Goal: Navigation & Orientation: Find specific page/section

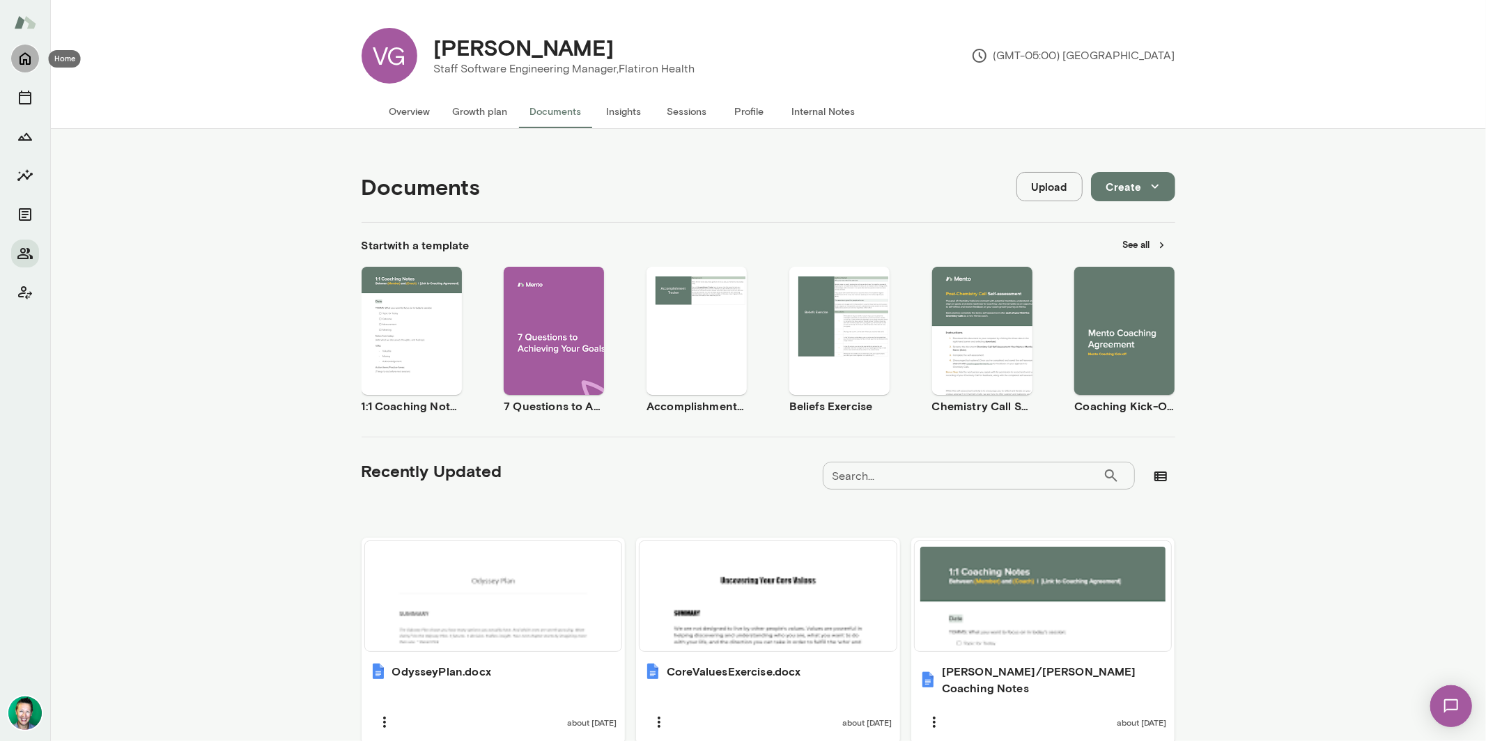
click at [26, 63] on icon "Home" at bounding box center [25, 59] width 11 height 13
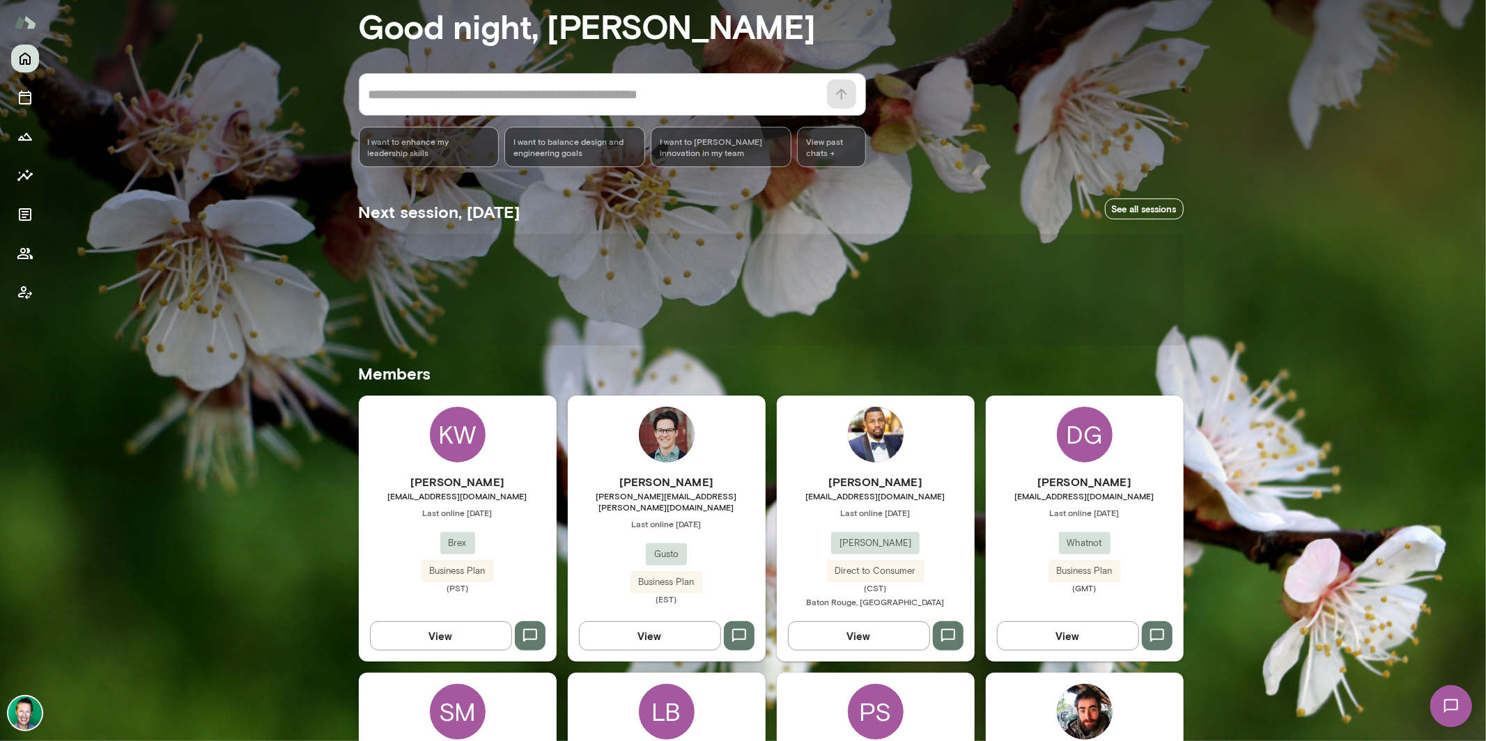
scroll to position [144, 0]
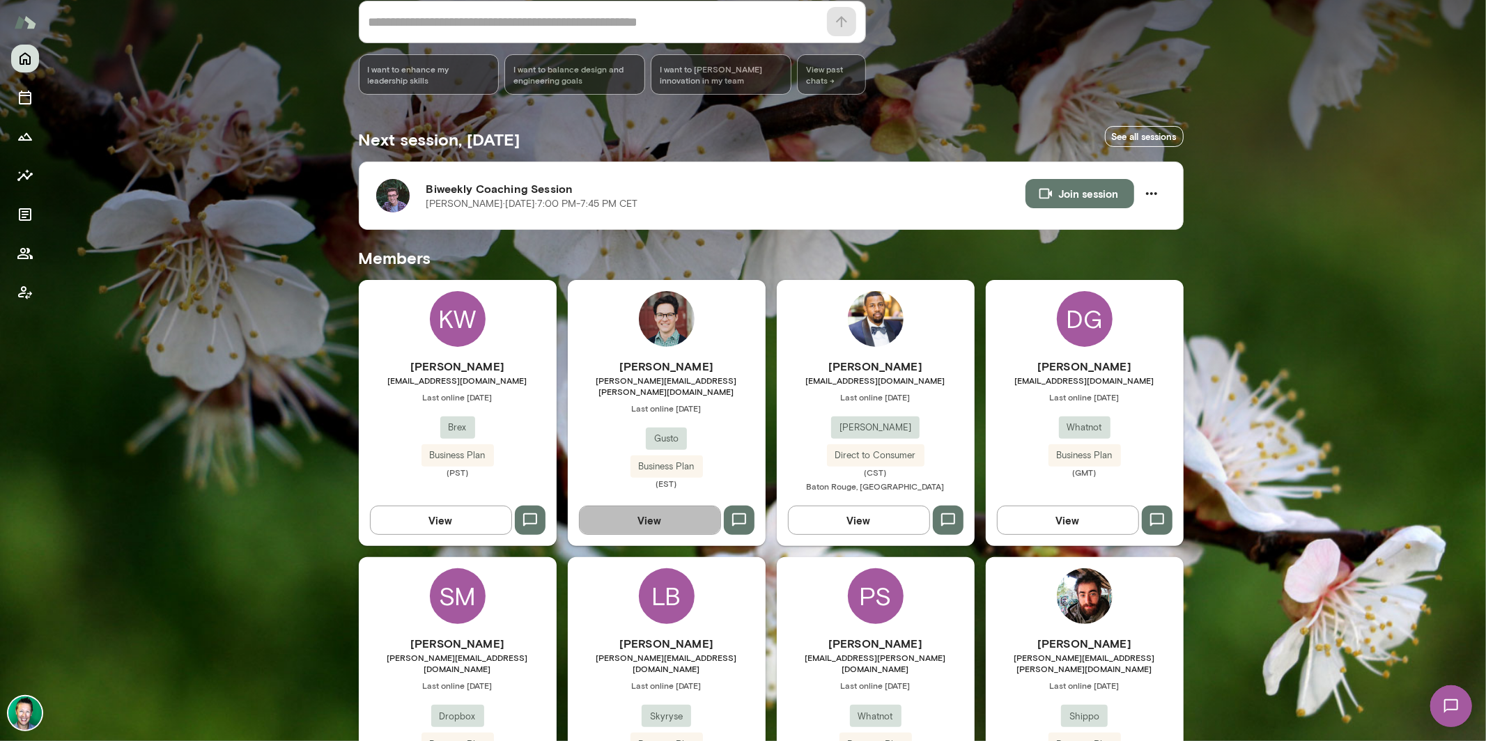
click at [640, 531] on button "View" at bounding box center [650, 520] width 142 height 29
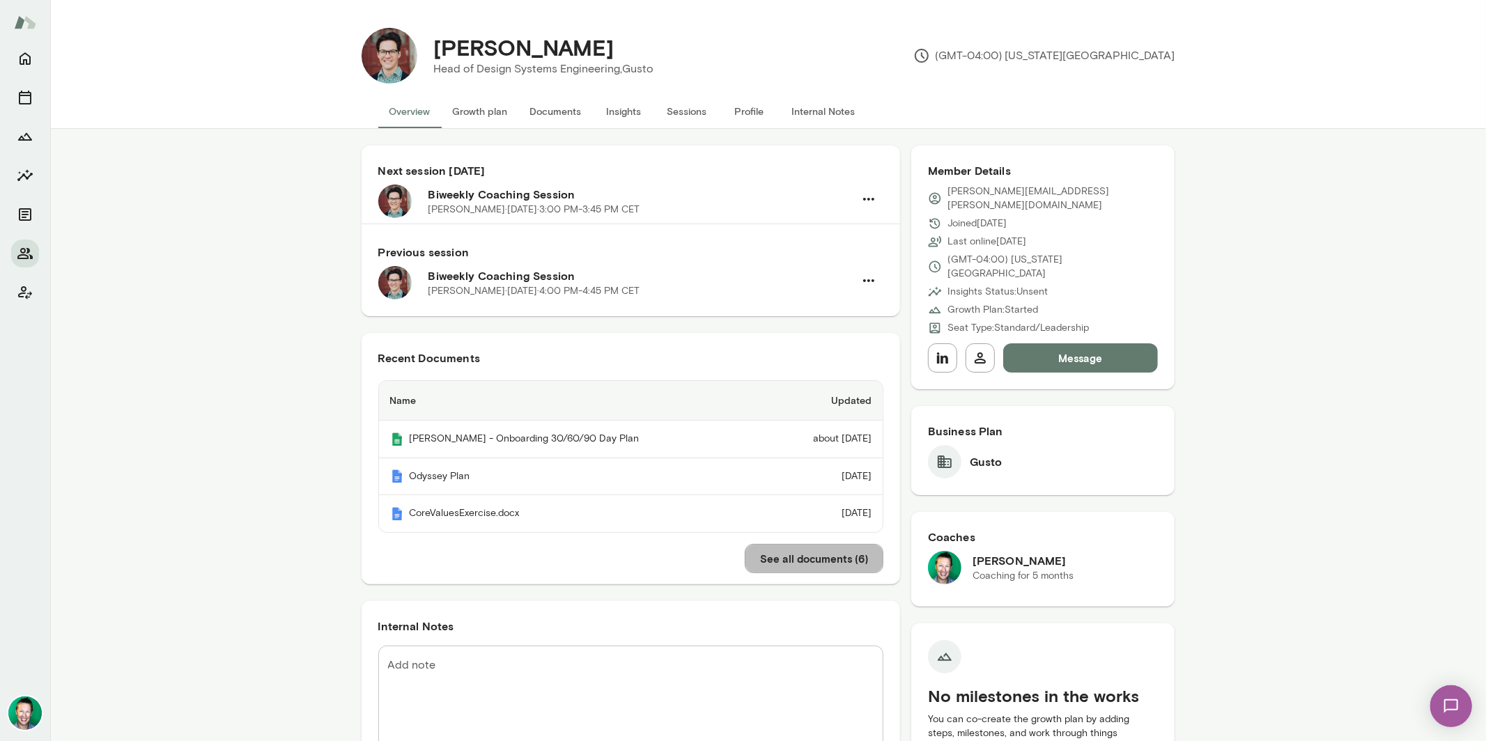
click at [800, 555] on button "See all documents ( 6 )" at bounding box center [814, 558] width 139 height 29
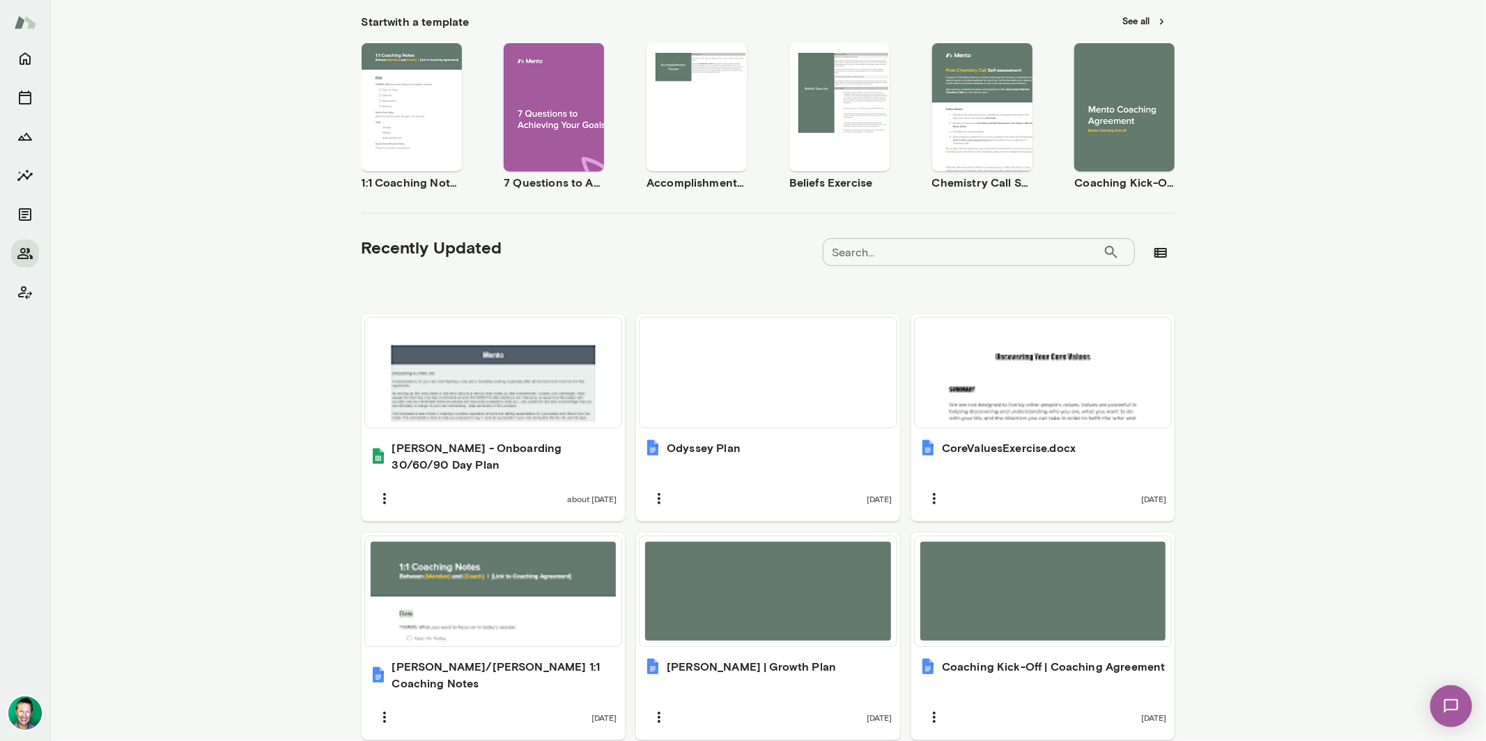
scroll to position [256, 0]
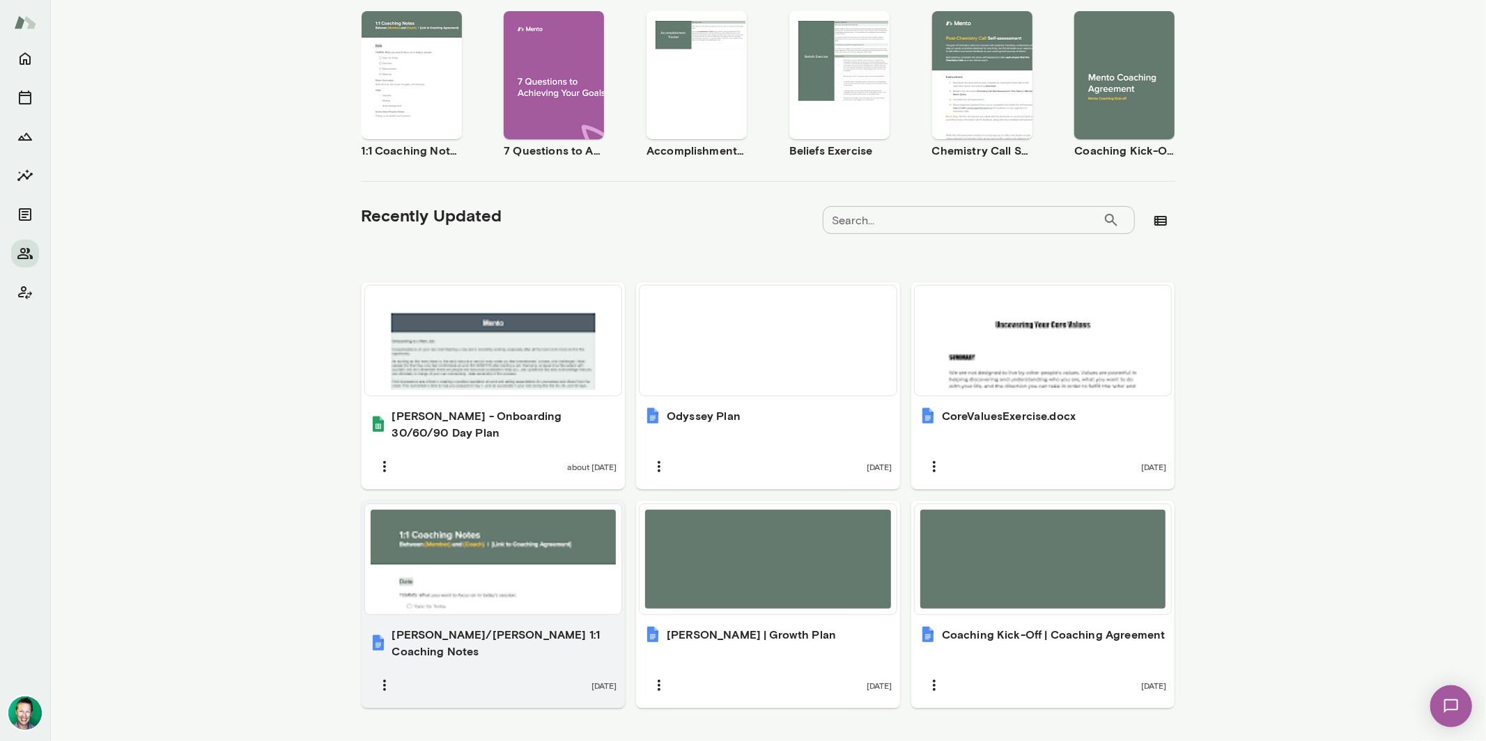
click at [470, 537] on div at bounding box center [494, 559] width 246 height 99
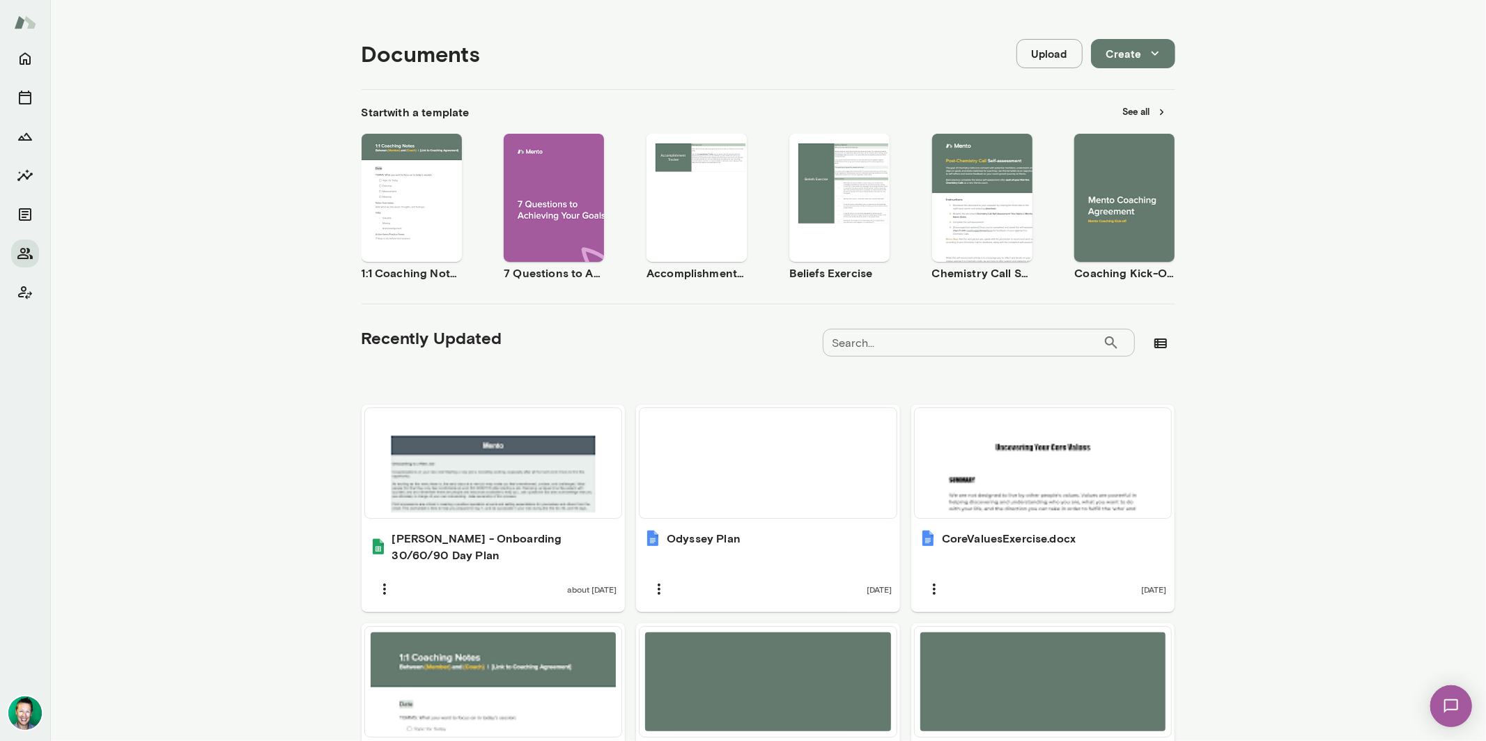
scroll to position [0, 0]
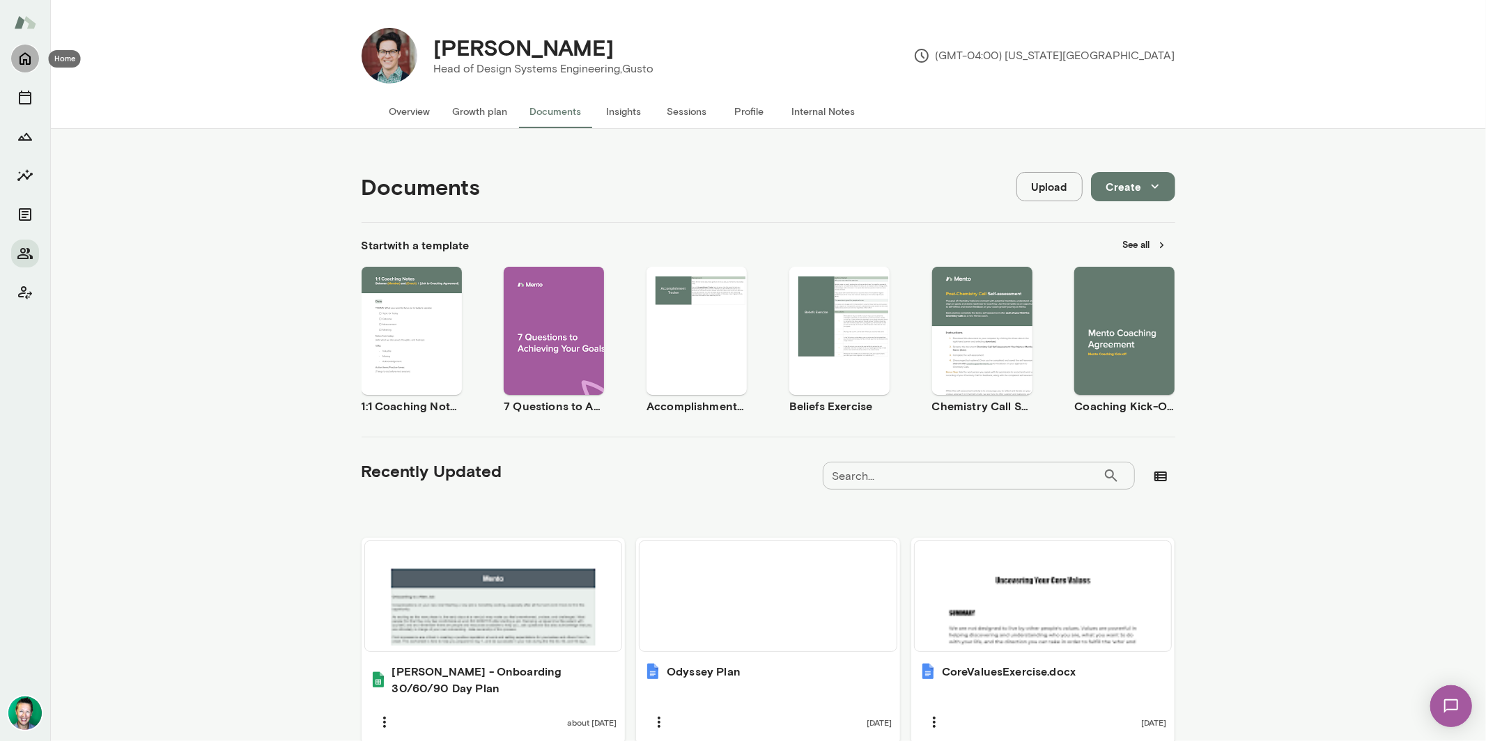
click at [26, 53] on icon "Home" at bounding box center [25, 58] width 17 height 17
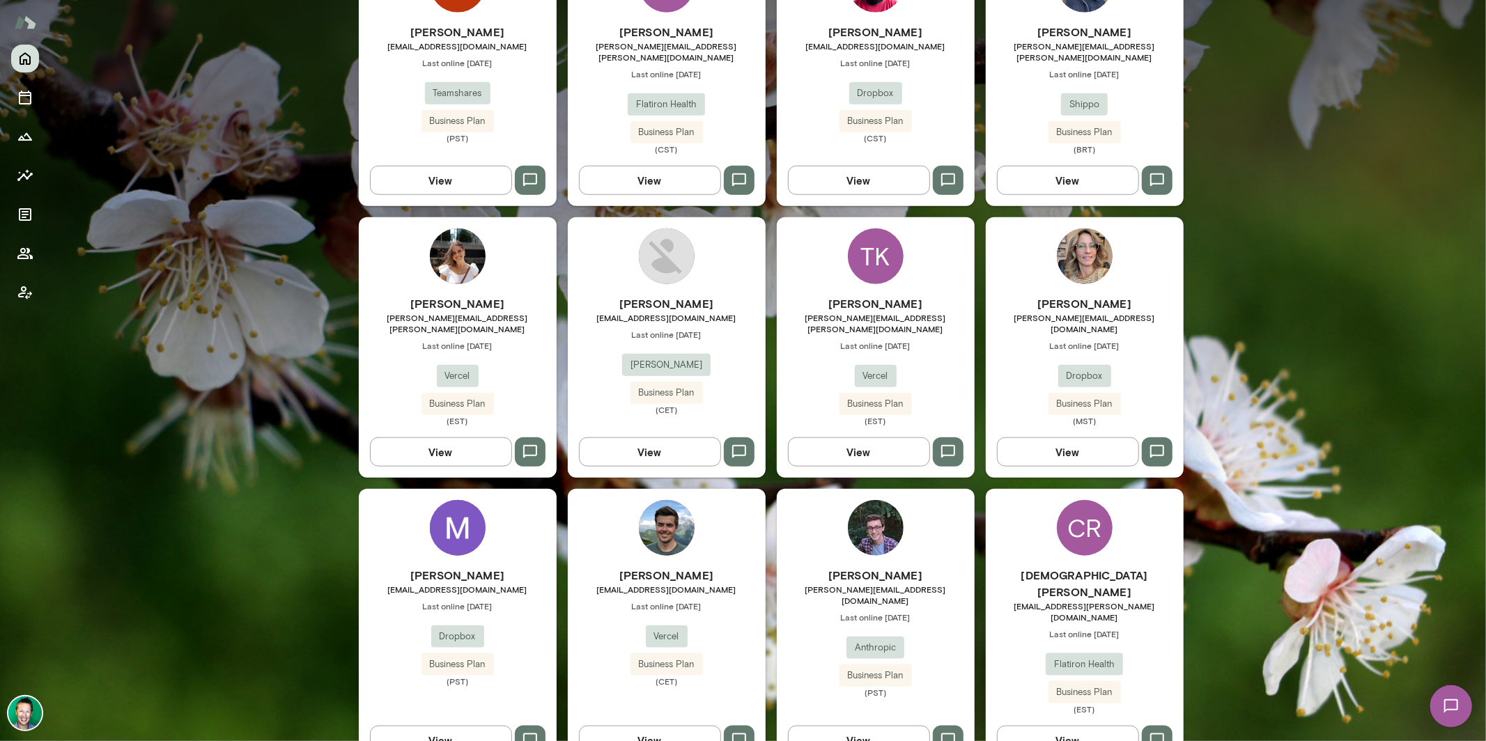
scroll to position [1270, 0]
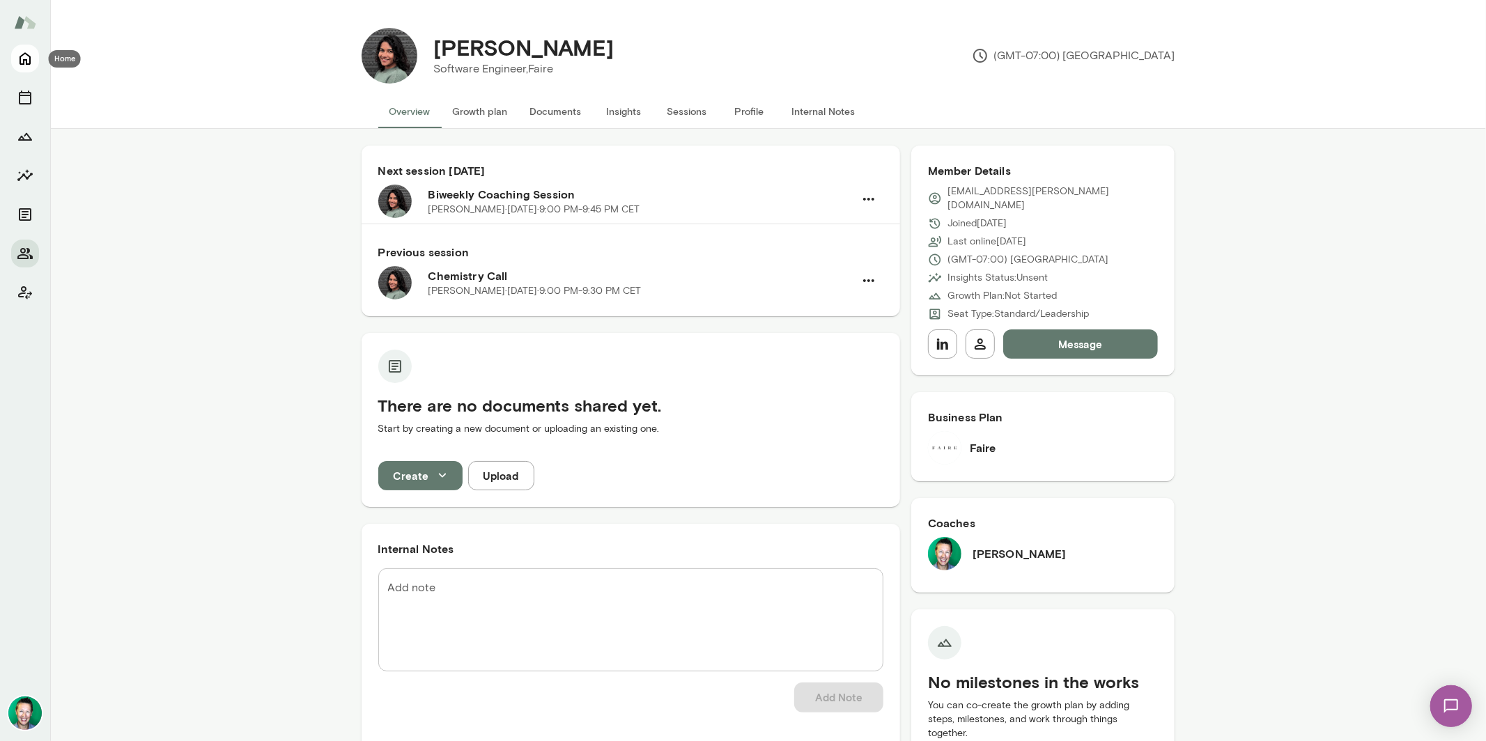
click at [31, 55] on icon "Home" at bounding box center [25, 58] width 17 height 17
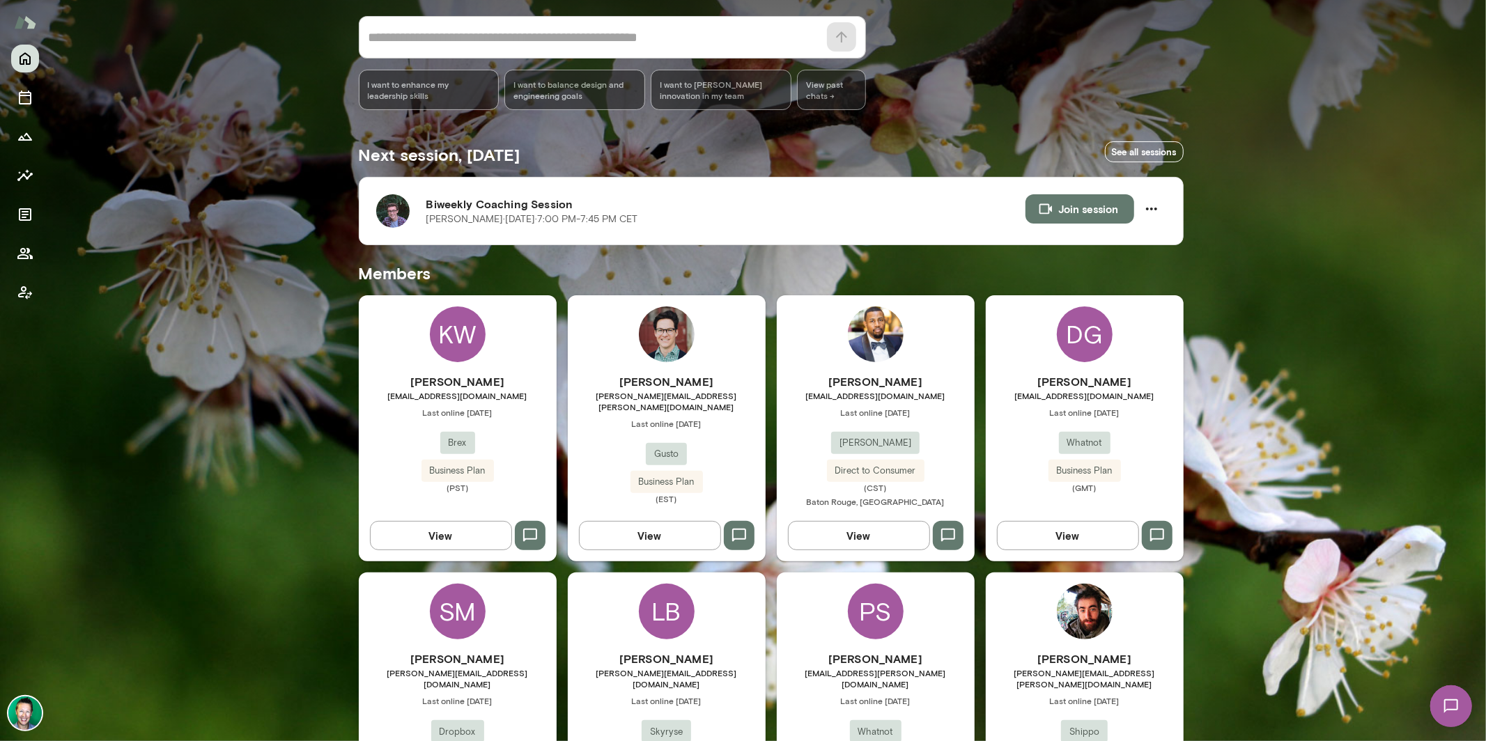
scroll to position [140, 0]
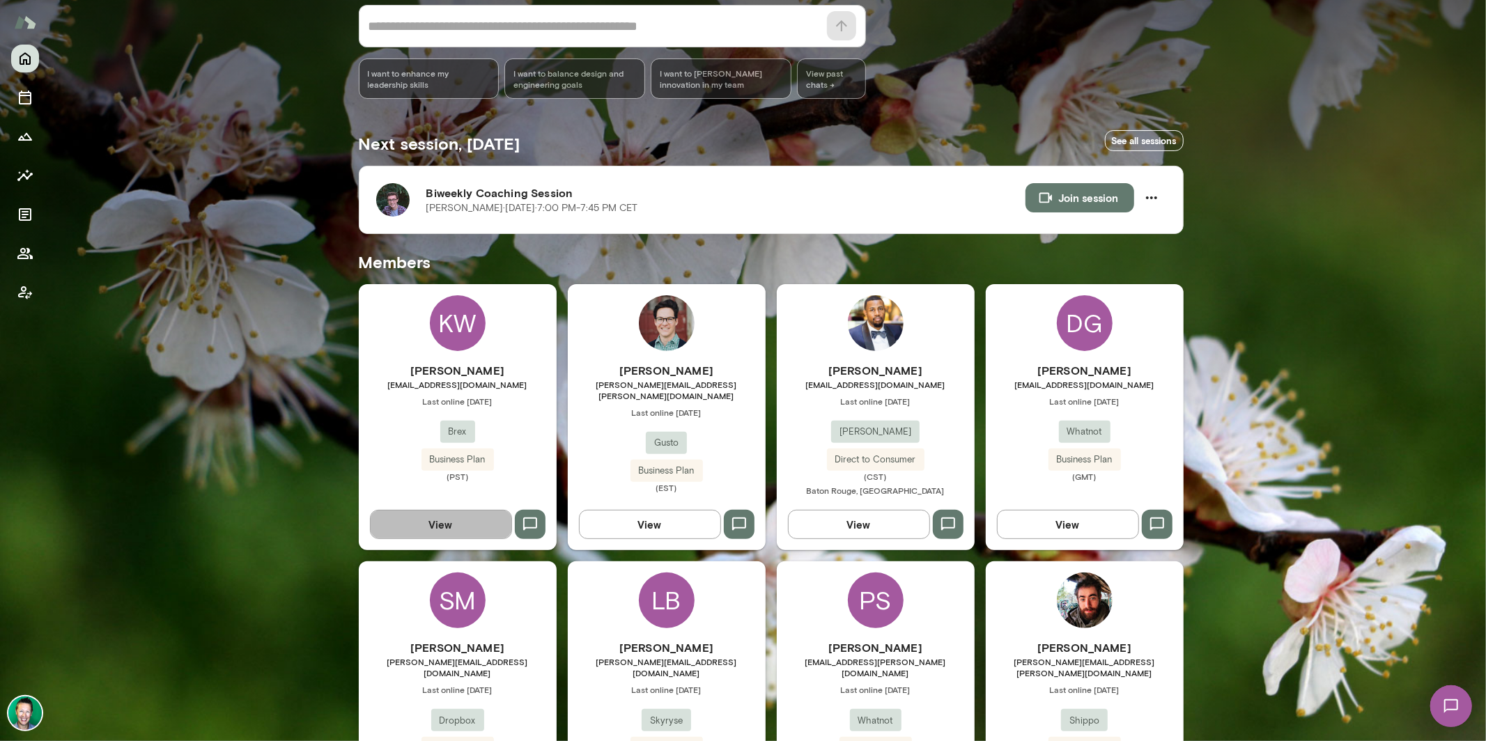
click at [427, 534] on button "View" at bounding box center [441, 524] width 142 height 29
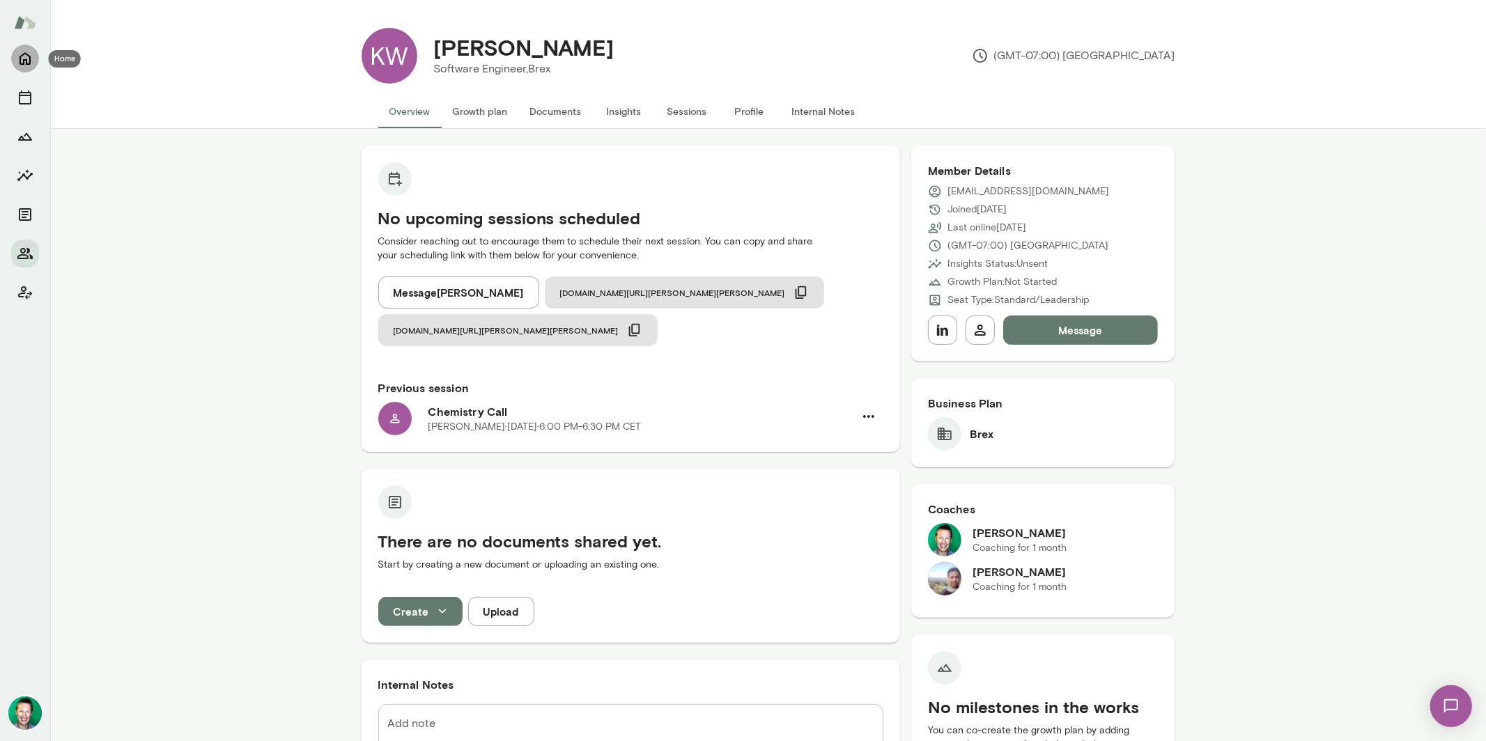
click at [26, 59] on icon "Home" at bounding box center [25, 58] width 17 height 17
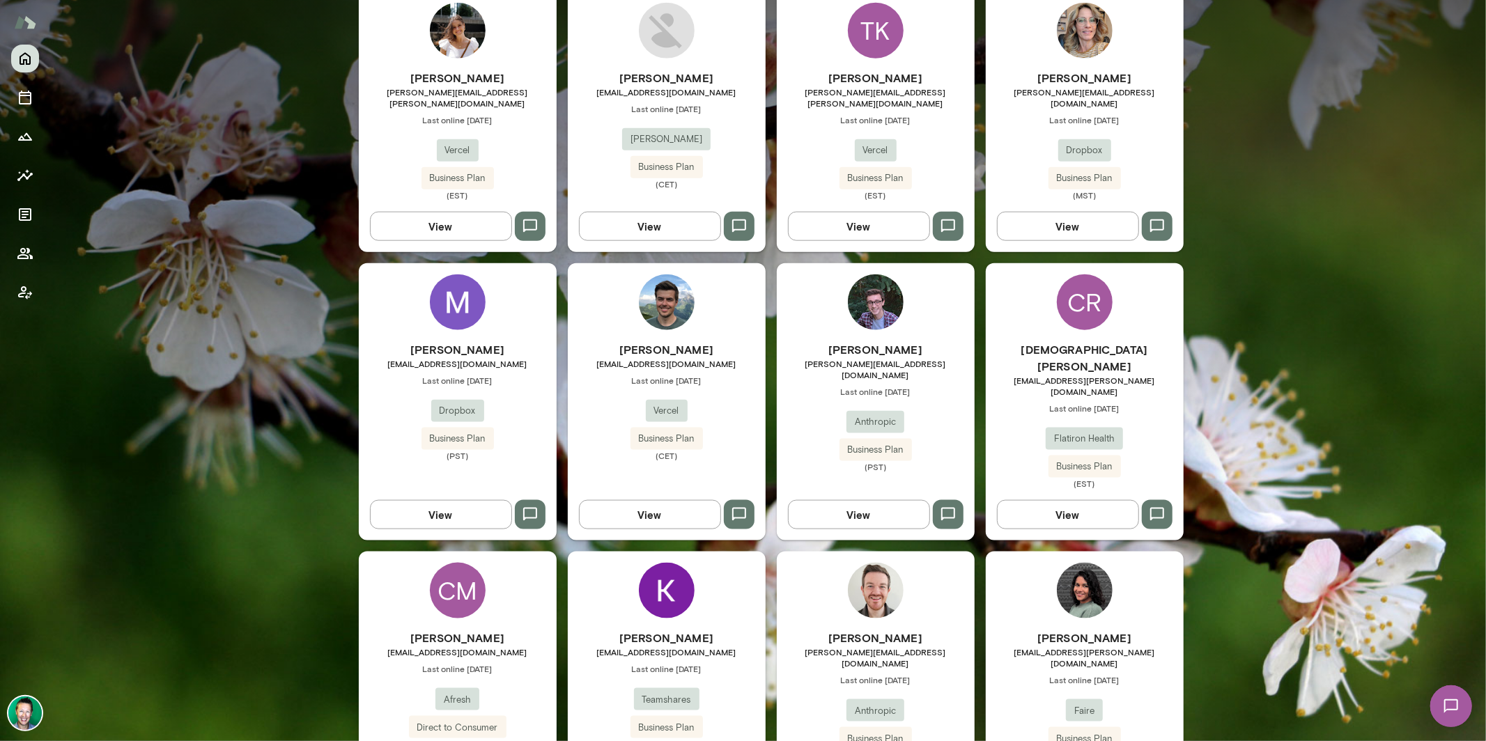
scroll to position [1259, 0]
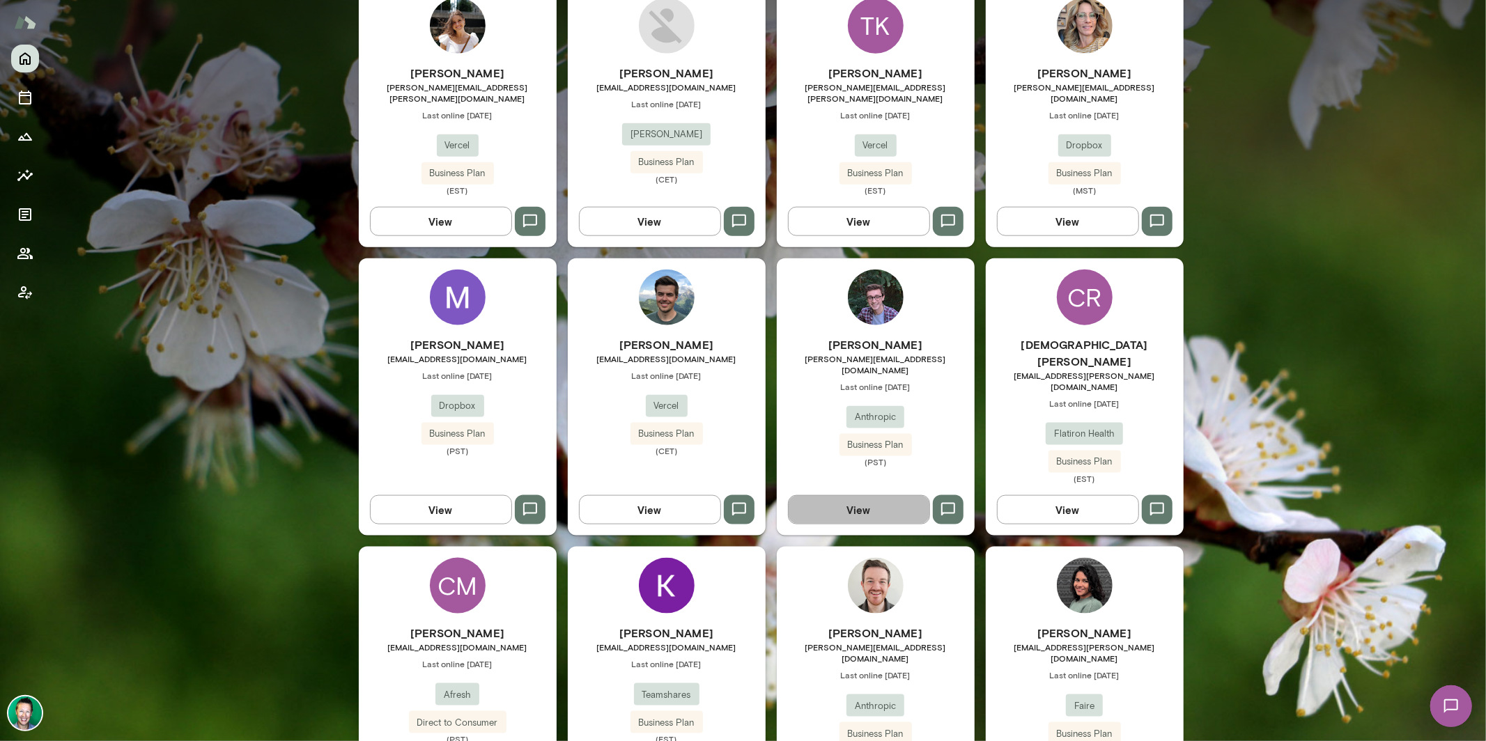
click at [870, 495] on button "View" at bounding box center [859, 509] width 142 height 29
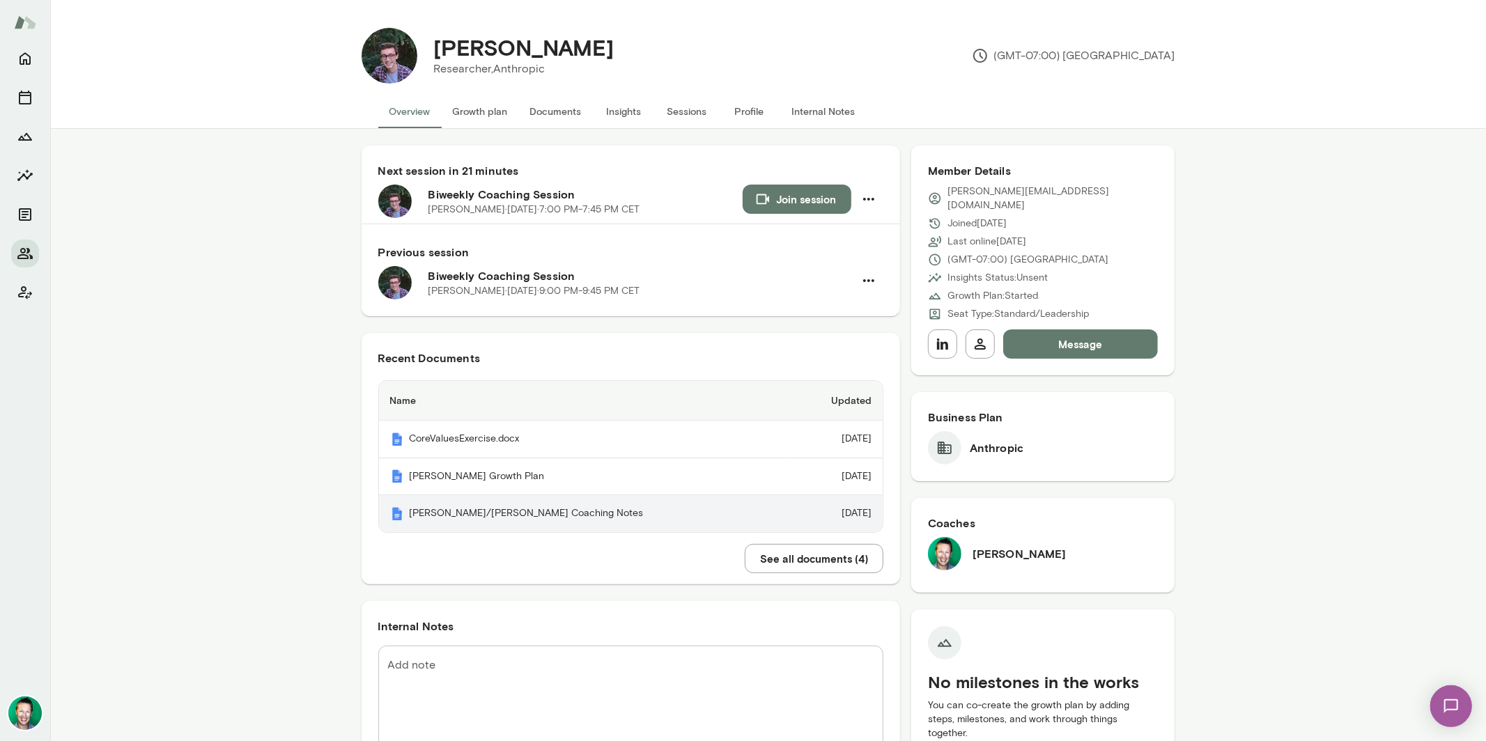
click at [539, 521] on th "[PERSON_NAME]/[PERSON_NAME] Coaching Notes" at bounding box center [584, 513] width 410 height 37
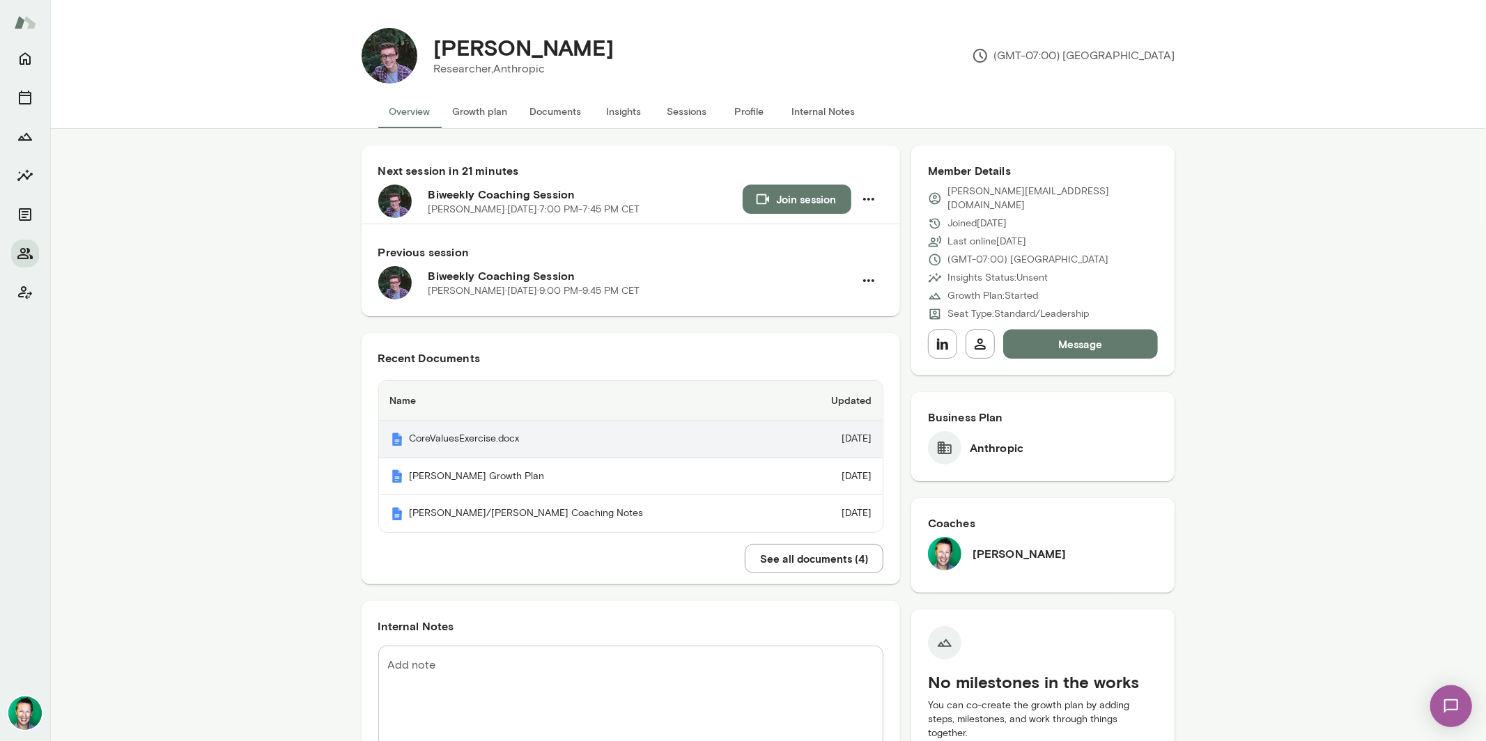
click at [462, 440] on th "CoreValuesExercise.docx" at bounding box center [584, 440] width 410 height 38
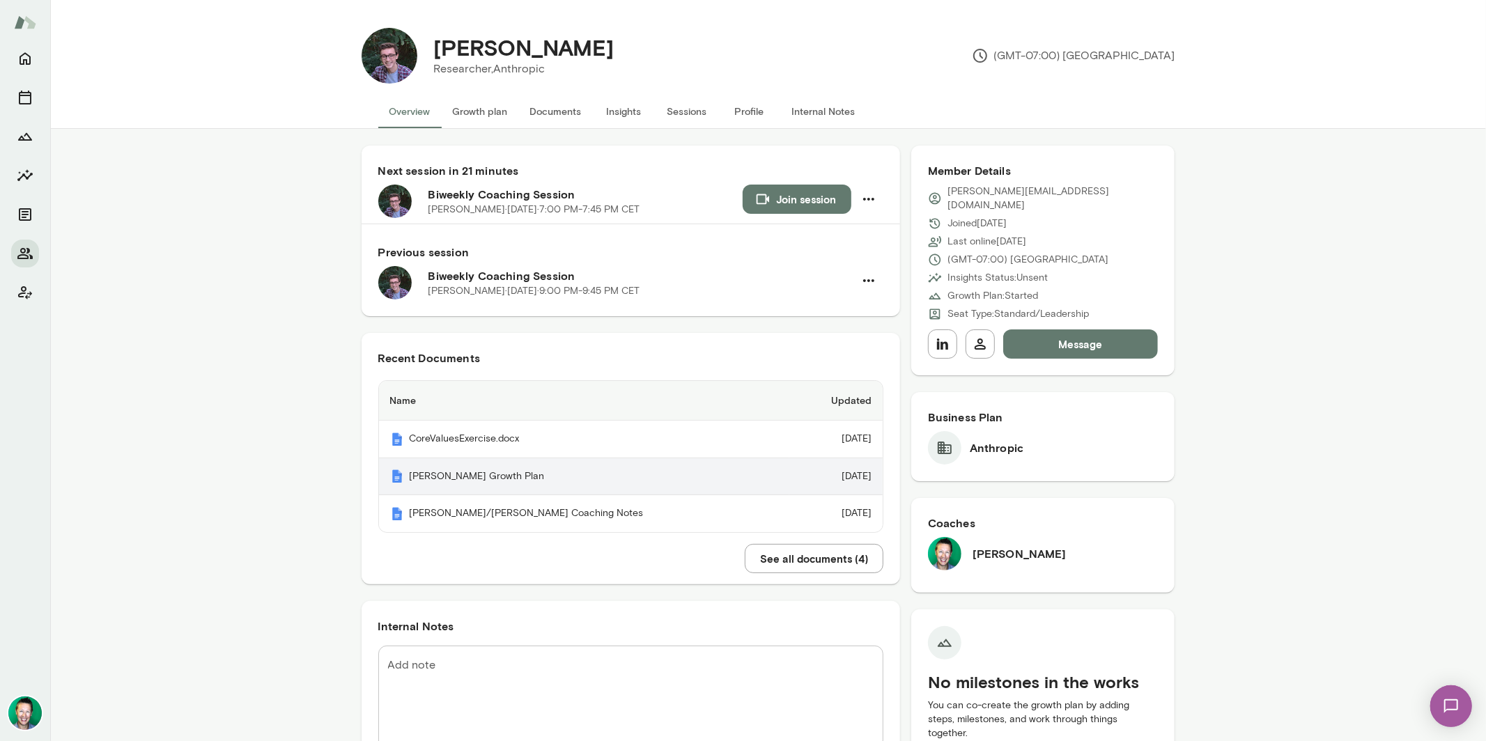
click at [525, 471] on th "[PERSON_NAME] Growth Plan" at bounding box center [584, 477] width 410 height 38
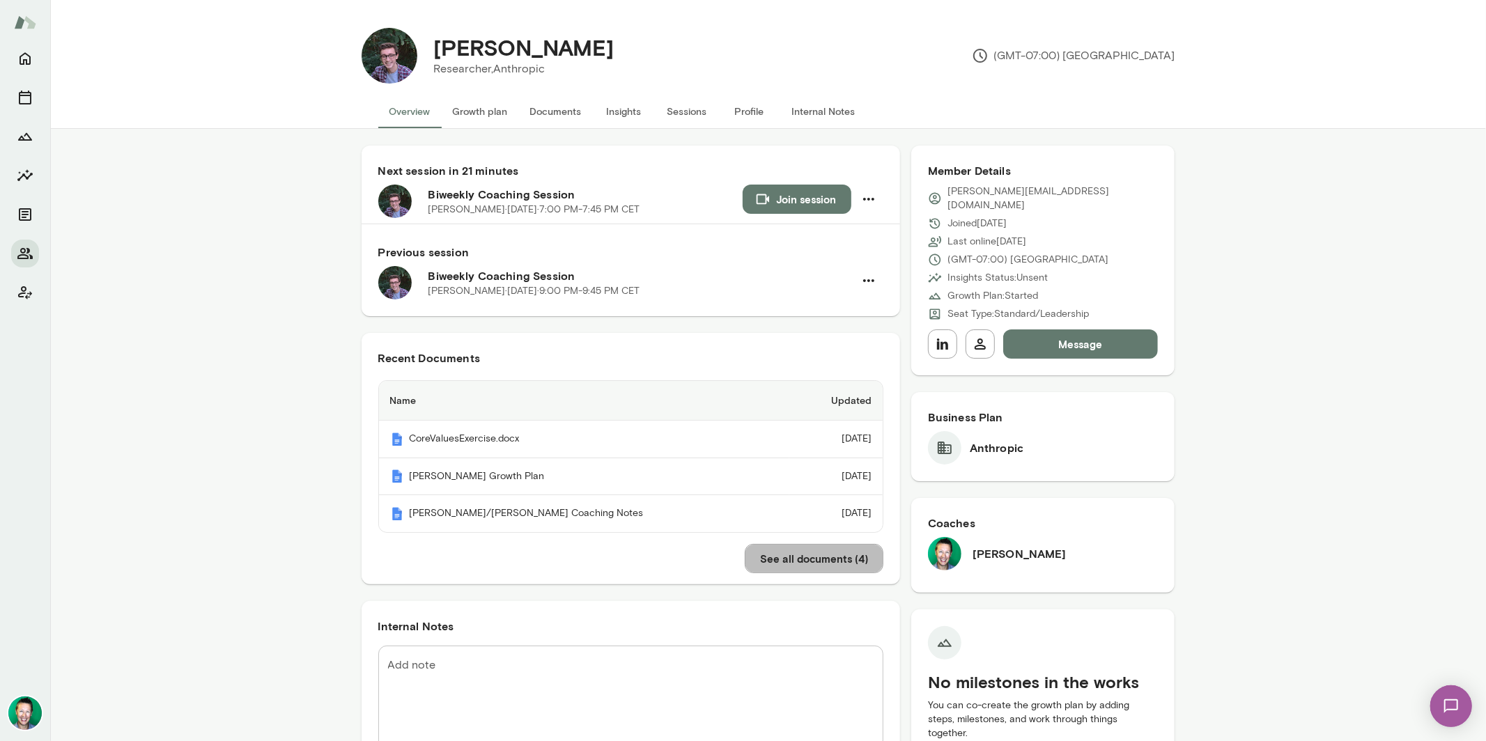
click at [787, 565] on button "See all documents ( 4 )" at bounding box center [814, 558] width 139 height 29
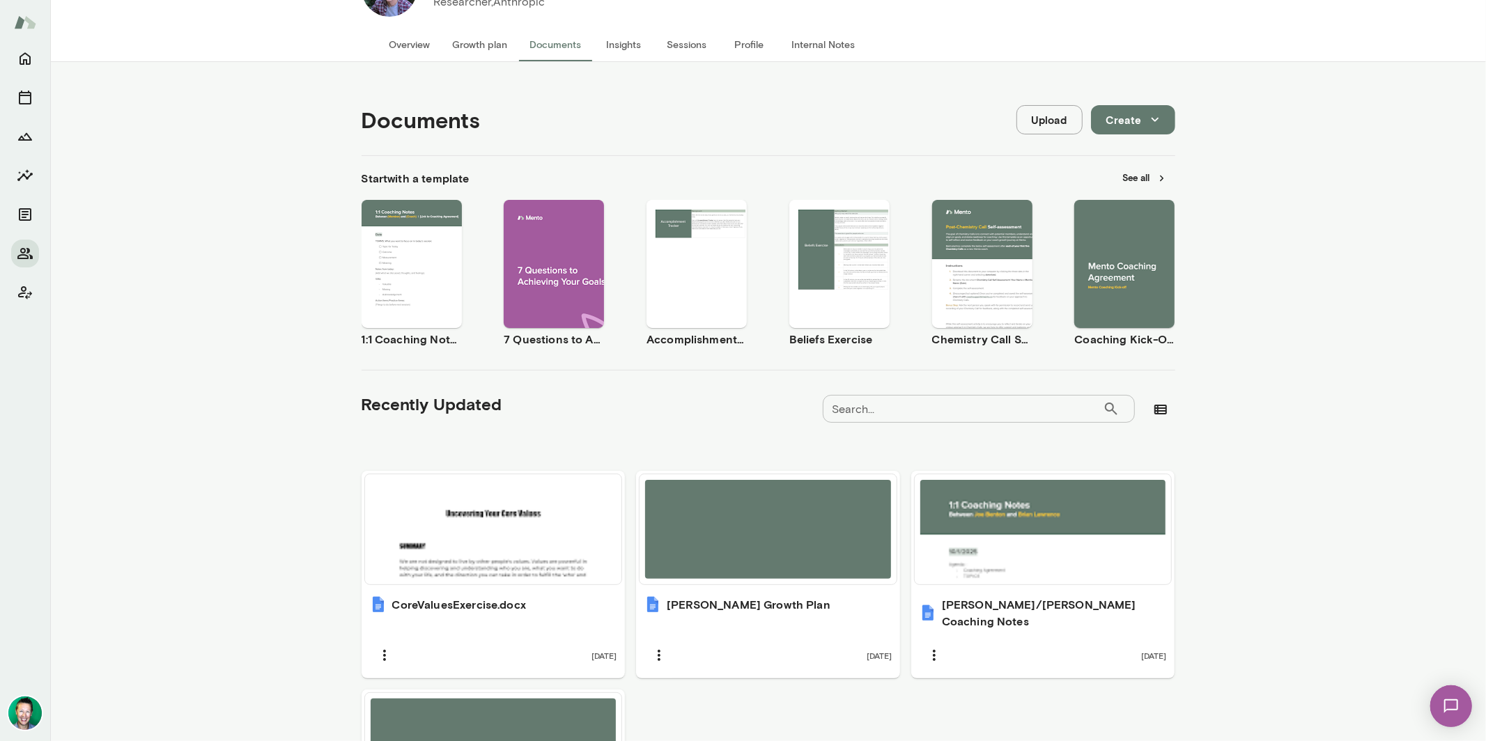
scroll to position [68, 0]
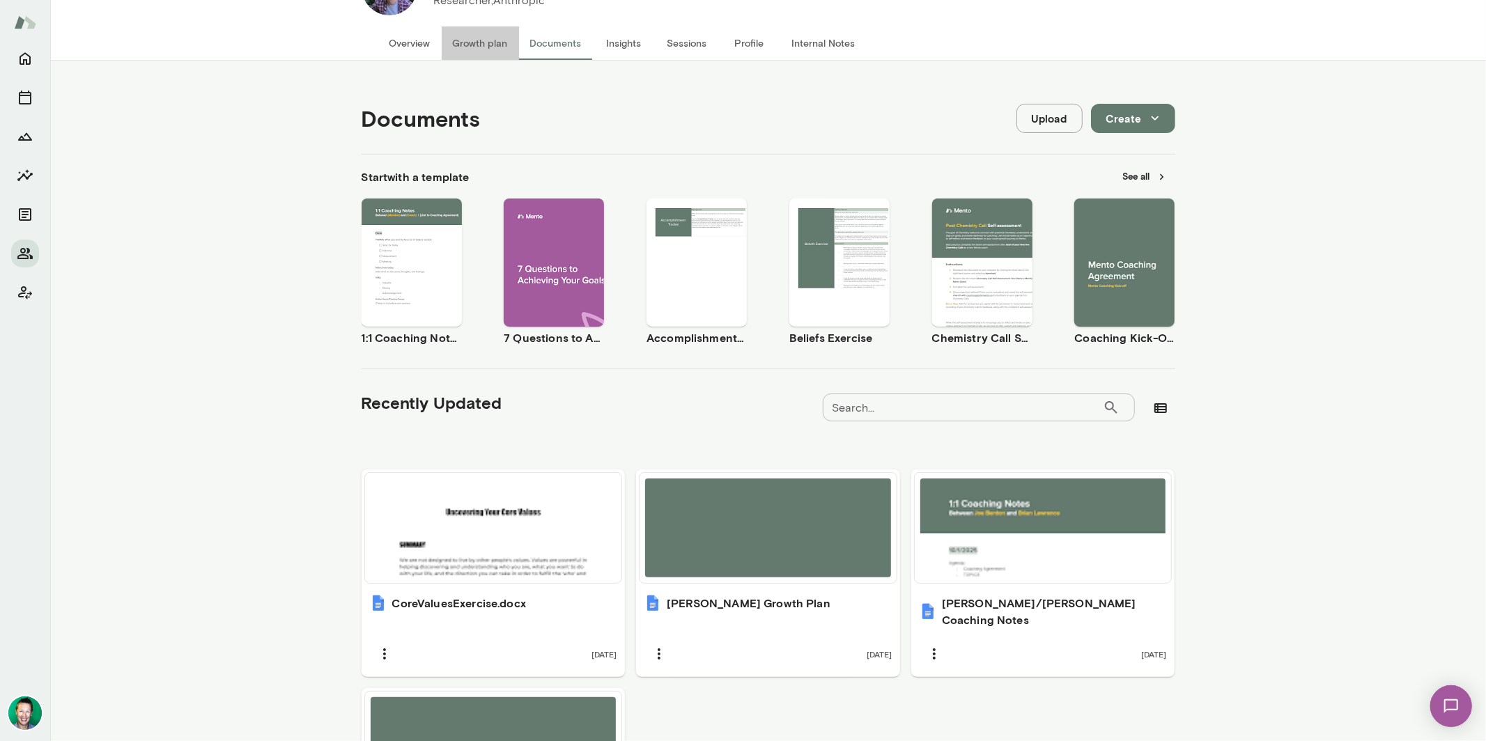
click at [449, 46] on button "Growth plan" at bounding box center [480, 42] width 77 height 33
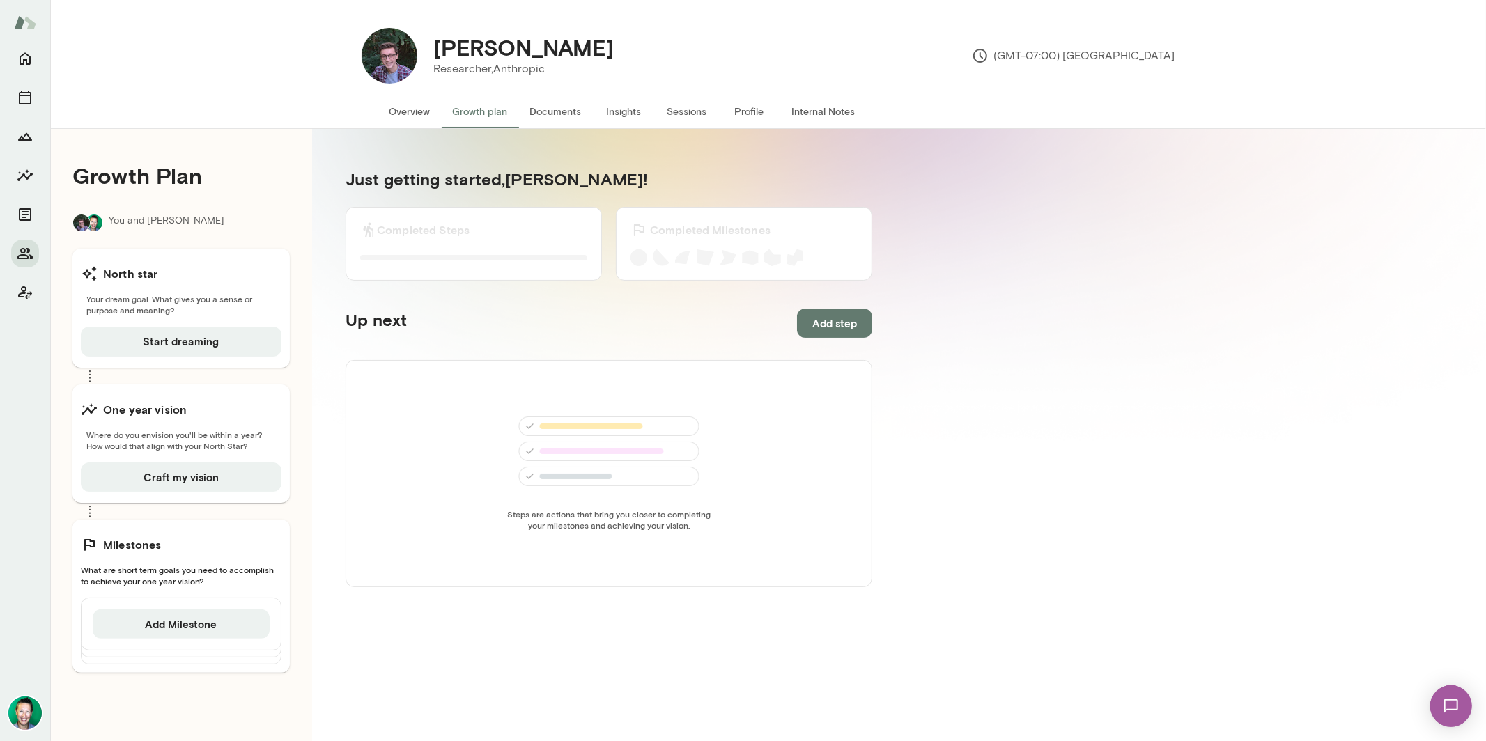
click at [556, 111] on button "Documents" at bounding box center [556, 111] width 74 height 33
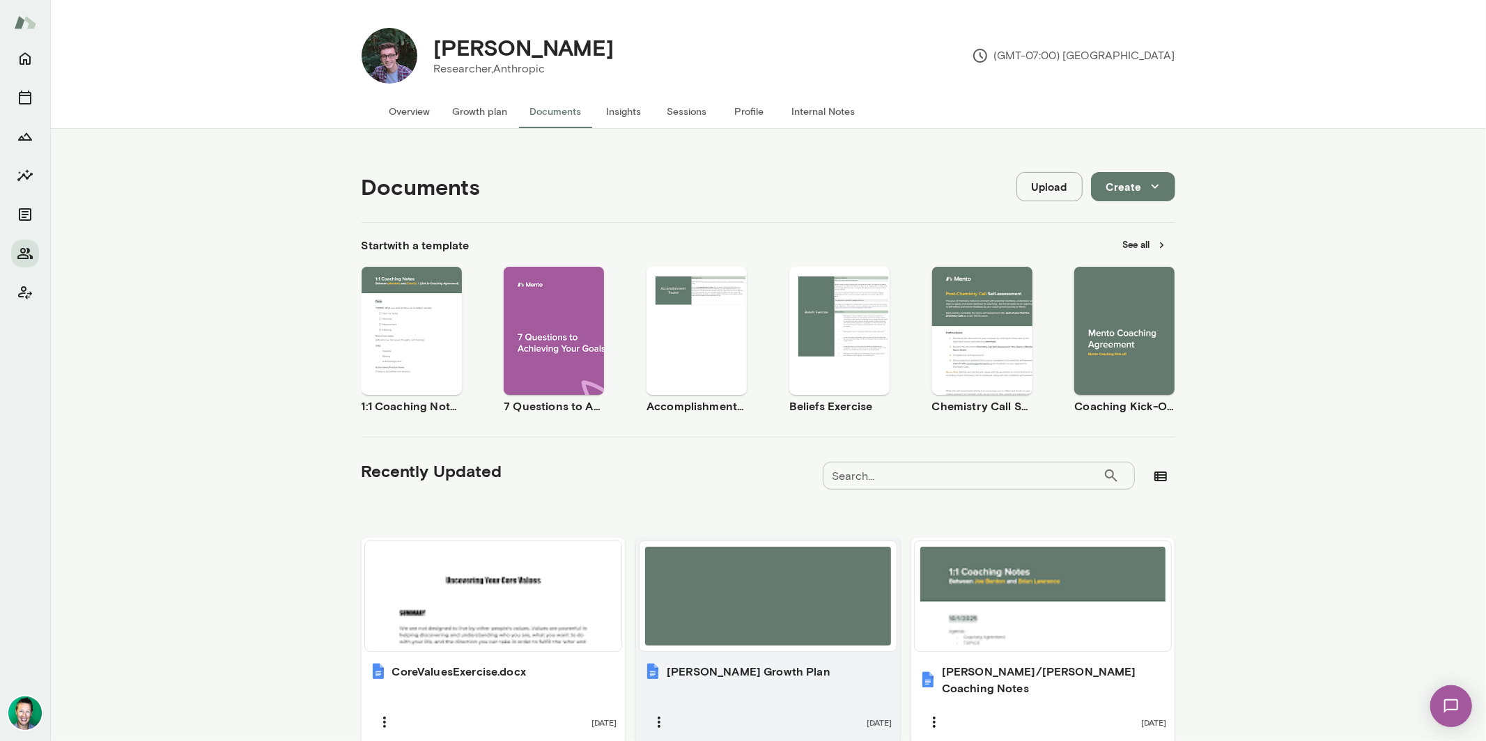
scroll to position [256, 0]
